Goal: Task Accomplishment & Management: Manage account settings

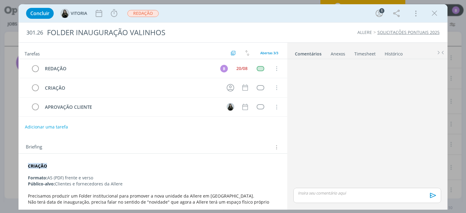
scroll to position [14, 0]
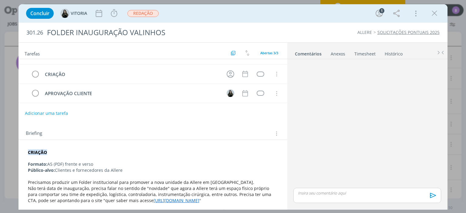
drag, startPoint x: 184, startPoint y: 199, endPoint x: 130, endPoint y: 201, distance: 53.4
click at [153, 201] on link "https://grupoallere.com.br/" at bounding box center [176, 201] width 46 height 6
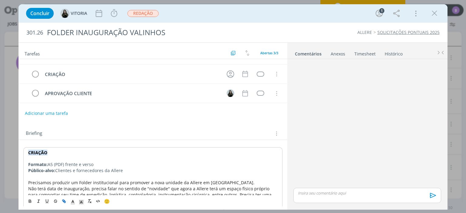
copy link "https://grupoallere.com.br/"
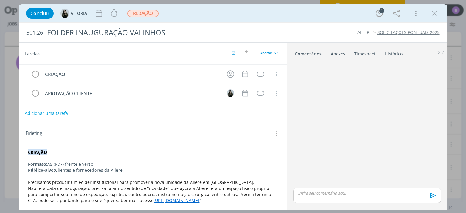
click at [301, 189] on div "dialog" at bounding box center [366, 195] width 147 height 15
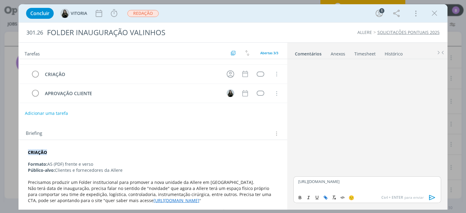
click at [325, 199] on icon "dialog" at bounding box center [326, 199] width 2 height 2
type input "https://docs.google.com/document/d/1eRU2icc3451cAv8nI8Do6_cMpzr-ZConE5lgAFE-iNk…"
click at [393, 167] on link "dialog" at bounding box center [393, 169] width 16 height 5
click at [381, 184] on p "https://docs.google.com/document/d/1eRU2icc3451cAv8nI8Do6_cMpzr-ZConE5lgAFE-iNk…" at bounding box center [367, 181] width 138 height 5
click at [430, 201] on icon "dialog" at bounding box center [432, 197] width 9 height 9
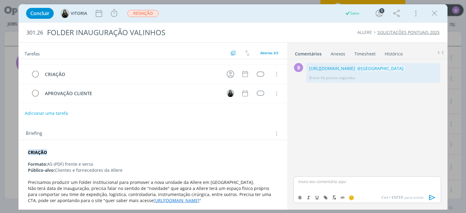
scroll to position [0, 0]
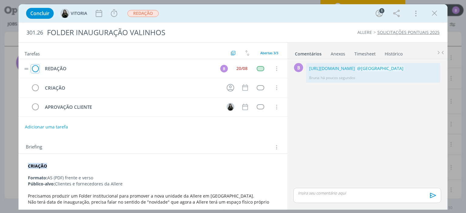
click at [37, 66] on icon "dialog" at bounding box center [35, 68] width 8 height 9
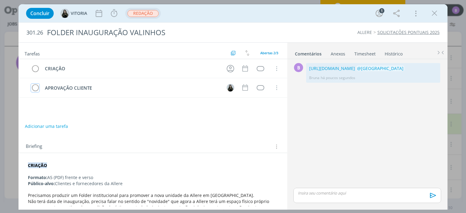
click at [141, 12] on span "REDAÇÃO" at bounding box center [142, 13] width 31 height 7
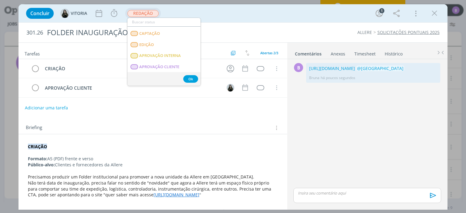
scroll to position [70, 0]
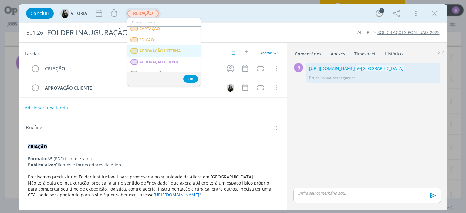
click at [172, 52] on span "APROVAÇÃO INTERNA" at bounding box center [161, 51] width 42 height 5
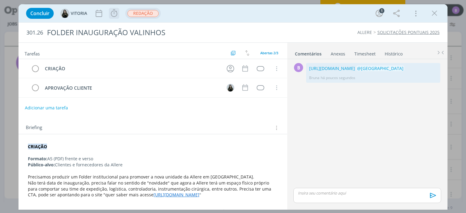
click at [119, 17] on button "dialog" at bounding box center [114, 13] width 10 height 10
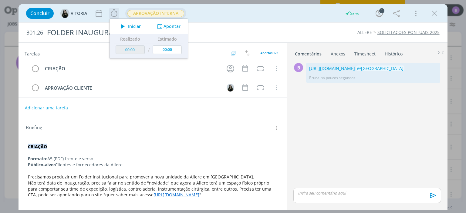
click at [162, 28] on icon "dialog" at bounding box center [160, 27] width 8 height 6
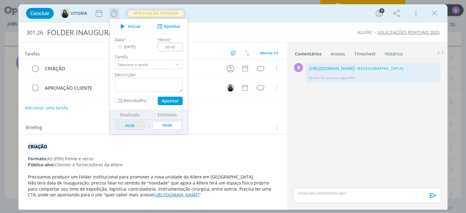
type input "00:45"
click at [148, 86] on textarea "dialog" at bounding box center [149, 85] width 68 height 14
type textarea "Timesheet"
click at [173, 97] on button "Apontar" at bounding box center [170, 101] width 25 height 8
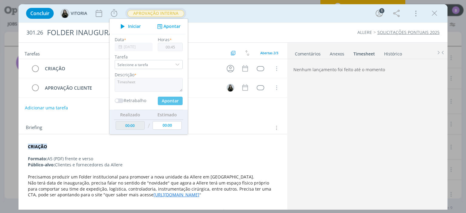
type input "00:45"
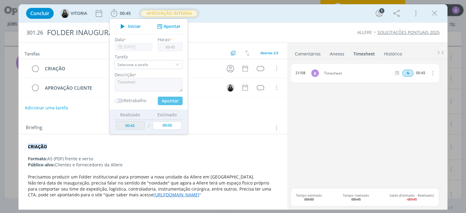
type input "00:00"
click at [301, 51] on link "Comentários" at bounding box center [307, 52] width 26 height 9
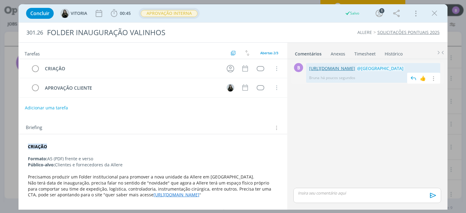
click at [325, 70] on link "https://docs.google.com/document/d/1eRU2icc3451cAv8nI8Do6_cMpzr-ZConE5lgAFE-iNk…" at bounding box center [332, 69] width 46 height 6
click at [436, 13] on icon "dialog" at bounding box center [434, 13] width 9 height 9
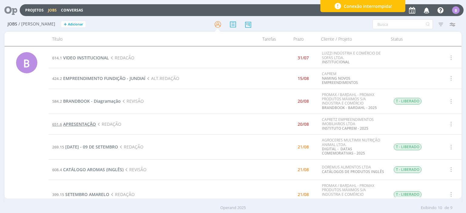
click at [77, 123] on span "APRESENTAÇÃO" at bounding box center [79, 124] width 33 height 6
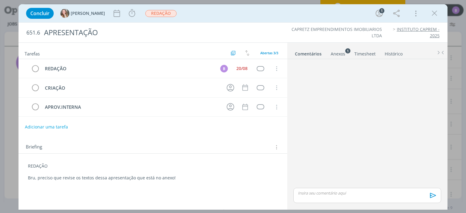
click at [336, 52] on div "Anexos 1" at bounding box center [338, 54] width 15 height 6
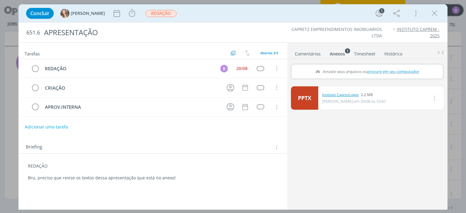
click at [336, 95] on link "Instituto Caprem.pptx" at bounding box center [340, 94] width 36 height 5
click at [304, 53] on link "Comentários" at bounding box center [307, 52] width 26 height 9
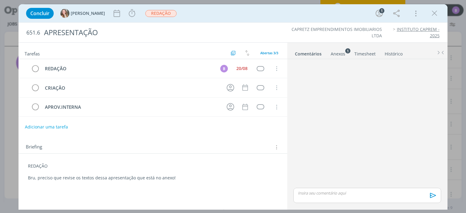
click at [466, 212] on div "Concluir Gabriela Iniciar Apontar Data * 21/08/2025 Horas * 00:00 Tarefa Seleci…" at bounding box center [233, 106] width 466 height 213
click at [337, 196] on div "dialog" at bounding box center [366, 195] width 147 height 15
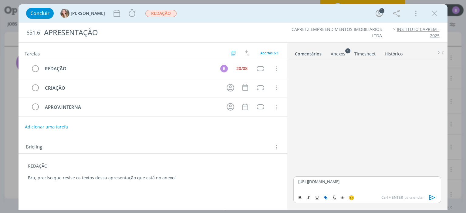
click at [324, 197] on icon "dialog" at bounding box center [325, 197] width 2 height 2
type input "https://docs.google.com/presentation/d/1cHl1xWBHRA94Ef-mm9aGDCSn3ufKRVzLAmlHbgp…"
click at [380, 172] on link "dialog" at bounding box center [382, 169] width 16 height 5
click at [408, 184] on p "https://docs.google.com/presentation/d/1cHl1xWBHRA94Ef-mm9aGDCSn3ufKRVzLAmlHbgp…" at bounding box center [367, 181] width 138 height 5
click at [298, 181] on link "https://docs.google.com/presentation/d/1cHl1xWBHRA94Ef-mm9aGDCSn3ufKRVzLAmlHbgp…" at bounding box center [318, 181] width 41 height 5
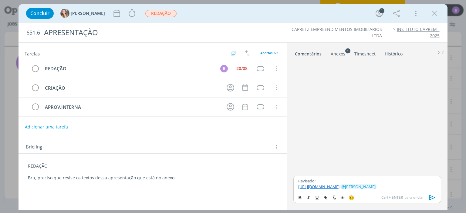
click at [429, 196] on icon "dialog" at bounding box center [432, 197] width 9 height 9
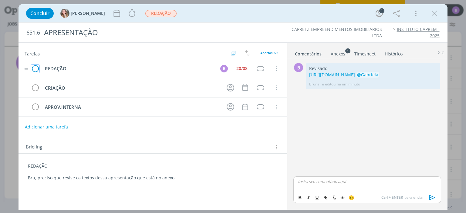
click at [36, 70] on icon "dialog" at bounding box center [35, 68] width 8 height 9
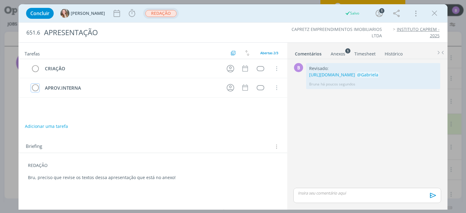
click at [145, 16] on span "REDAÇÃO" at bounding box center [160, 13] width 31 height 7
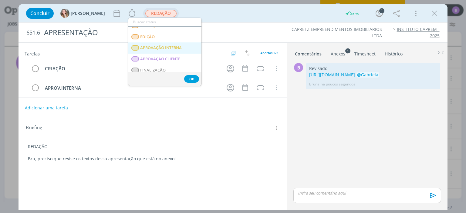
scroll to position [73, 0]
click at [180, 47] on span "APROVAÇÃO INTERNA" at bounding box center [161, 47] width 42 height 5
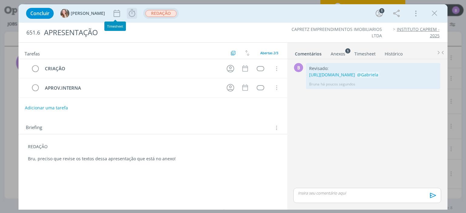
click at [127, 14] on icon "dialog" at bounding box center [131, 13] width 9 height 9
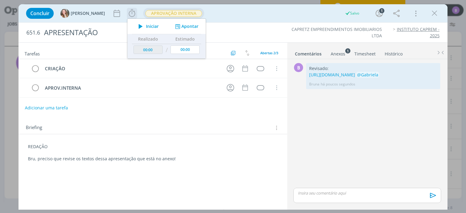
click at [173, 26] on button "Apontar" at bounding box center [185, 26] width 25 height 6
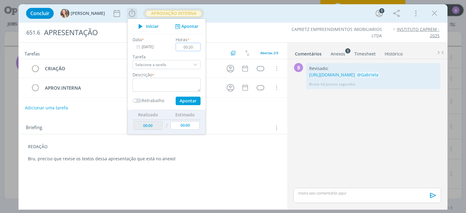
type input "00:20"
click at [148, 82] on textarea "dialog" at bounding box center [167, 85] width 68 height 14
type textarea "Timesheet"
click at [176, 99] on button "Apontar" at bounding box center [188, 101] width 25 height 8
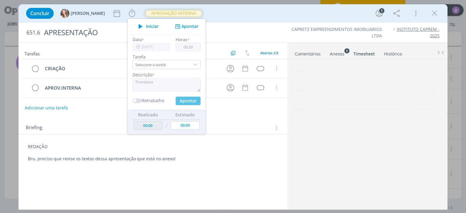
type input "00:20"
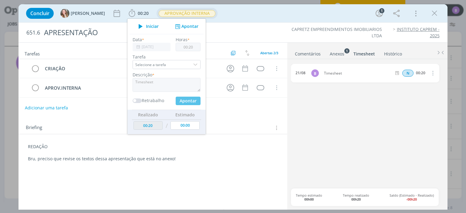
type input "00:00"
click at [308, 54] on link "Comentários" at bounding box center [307, 52] width 26 height 9
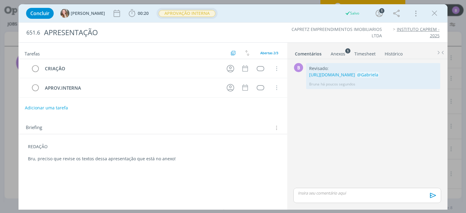
click at [359, 52] on link "Timesheet" at bounding box center [365, 52] width 22 height 9
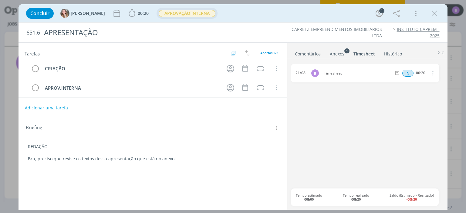
click at [319, 58] on ul "Comentários Anexos 1 Timesheet Histórico" at bounding box center [367, 51] width 160 height 16
click at [312, 52] on link "Comentários" at bounding box center [307, 52] width 26 height 9
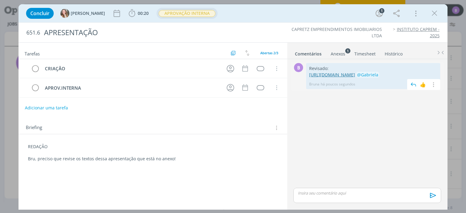
click at [330, 75] on link "https://docs.google.com/presentation/d/1cHl1xWBHRA94Ef-mm9aGDCSn3ufKRVzLAmlHbgp…" at bounding box center [332, 75] width 46 height 6
click at [433, 13] on icon "dialog" at bounding box center [434, 13] width 9 height 9
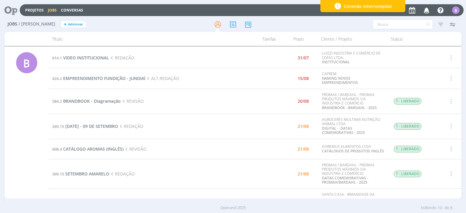
click at [462, 65] on div "Jobs / Minha Pauta + Adicionar Atenção! Novo comportamento nos filtros de Pauta…" at bounding box center [233, 116] width 466 height 199
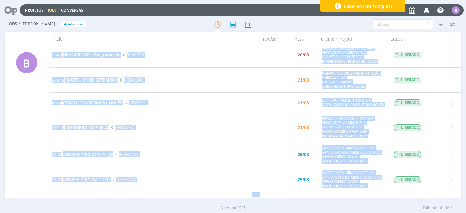
scroll to position [47, 0]
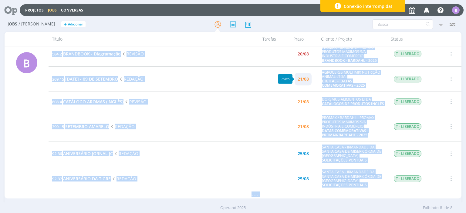
click at [301, 79] on div "21/08" at bounding box center [303, 79] width 11 height 4
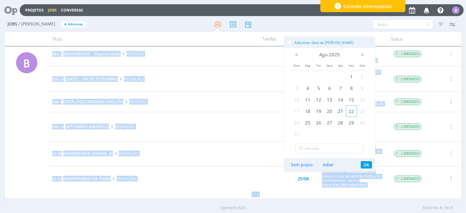
click at [352, 114] on span "22" at bounding box center [351, 112] width 11 height 12
click at [365, 163] on button "Ok" at bounding box center [366, 164] width 11 height 7
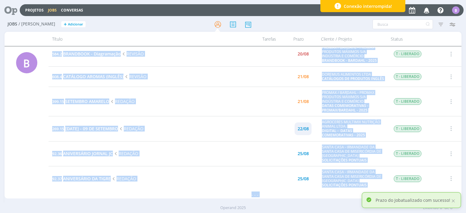
click at [308, 131] on div "22/08" at bounding box center [303, 129] width 14 height 13
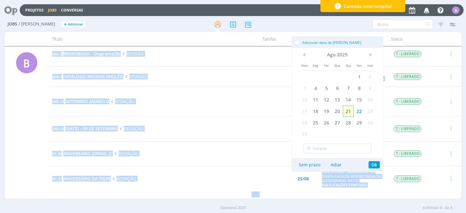
click at [345, 112] on span "21" at bounding box center [348, 112] width 11 height 12
click at [375, 164] on button "Ok" at bounding box center [373, 164] width 11 height 7
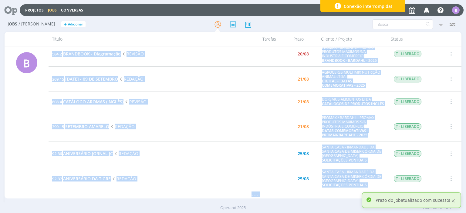
click at [453, 200] on div at bounding box center [452, 200] width 5 height 5
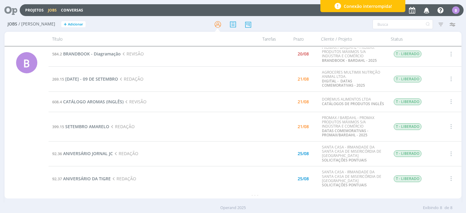
click at [460, 129] on div "Jobs / Minha Pauta + Adicionar Atenção! Novo comportamento nos filtros de Pauta…" at bounding box center [233, 116] width 466 height 199
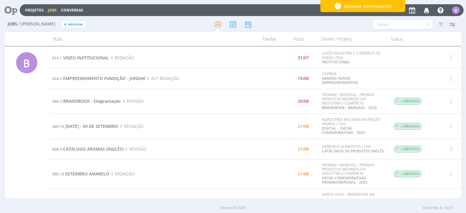
click at [377, 7] on span "Conexão interrompida!" at bounding box center [368, 6] width 48 height 6
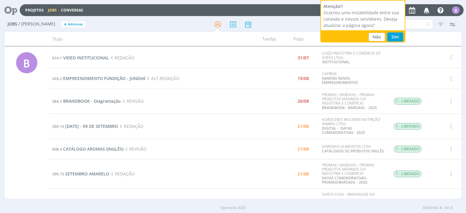
click at [396, 35] on button "Sim" at bounding box center [394, 37] width 15 height 8
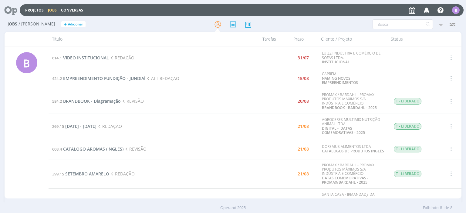
click at [103, 102] on span "BRANDBOOK - Diagramação" at bounding box center [92, 101] width 58 height 6
